Goal: Navigation & Orientation: Find specific page/section

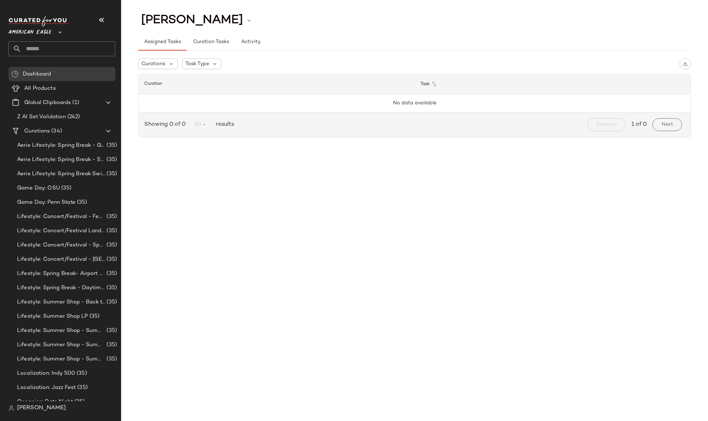
click at [39, 34] on span "American Eagle" at bounding box center [30, 30] width 43 height 13
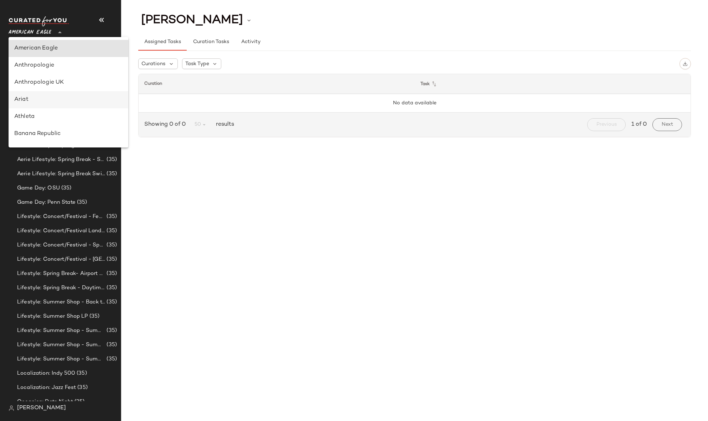
scroll to position [86, 0]
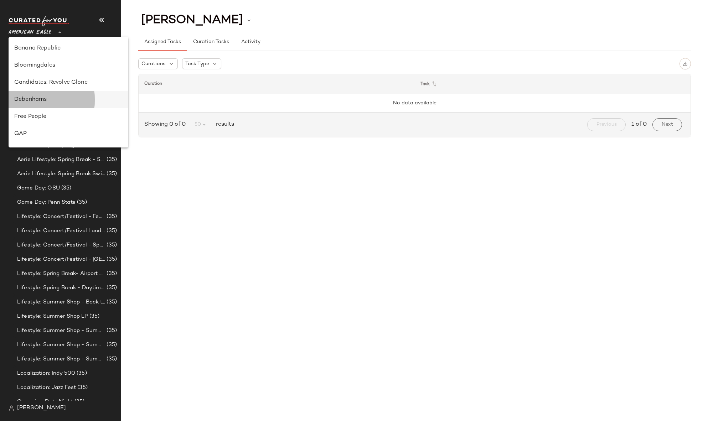
click at [47, 98] on div "Debenhams" at bounding box center [68, 100] width 108 height 9
type input "**"
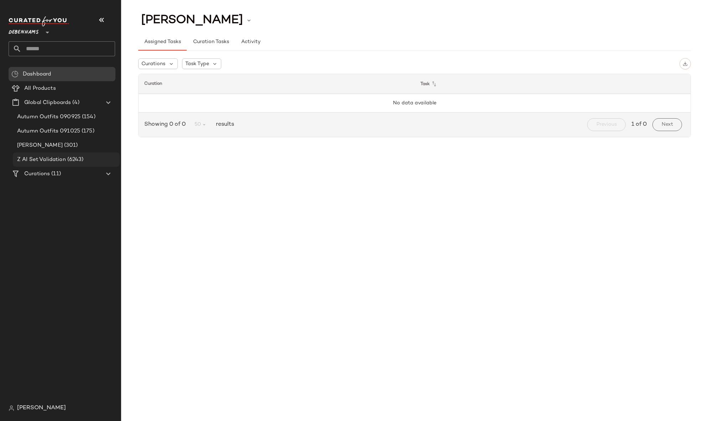
click at [44, 160] on span "Z AI Set Validation" at bounding box center [41, 160] width 49 height 8
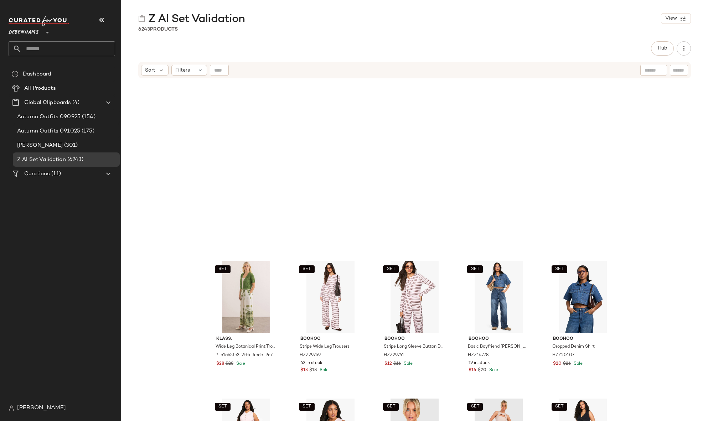
scroll to position [4011, 0]
